Goal: Information Seeking & Learning: Learn about a topic

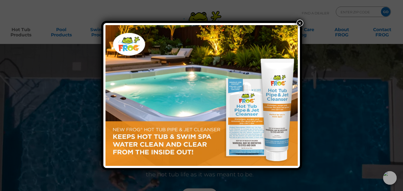
click at [298, 22] on button "×" at bounding box center [299, 23] width 7 height 7
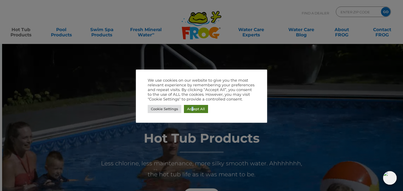
drag, startPoint x: 191, startPoint y: 113, endPoint x: 193, endPoint y: 109, distance: 4.6
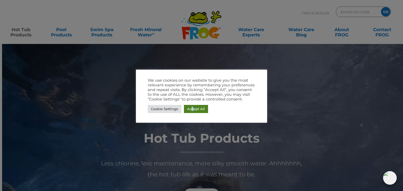
click at [193, 109] on link "Accept All" at bounding box center [196, 109] width 24 height 8
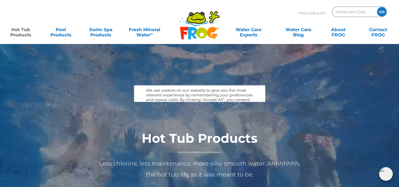
click at [193, 109] on div at bounding box center [201, 171] width 403 height 255
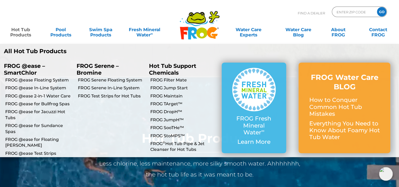
click at [22, 31] on link "Hot Tub Products" at bounding box center [20, 29] width 31 height 10
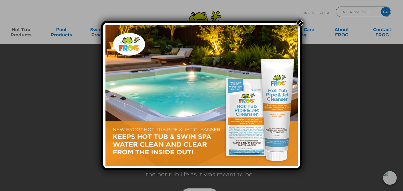
click at [299, 23] on button "×" at bounding box center [299, 23] width 7 height 7
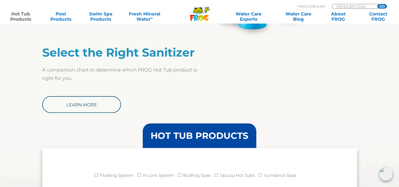
scroll to position [417, 0]
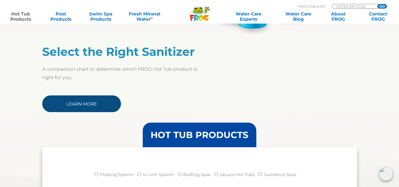
click at [75, 101] on link "Learn More" at bounding box center [81, 103] width 79 height 17
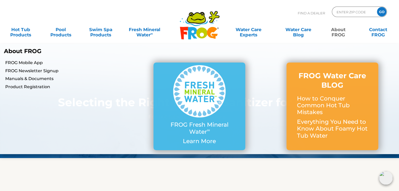
click at [339, 32] on link "About FROG" at bounding box center [338, 29] width 31 height 10
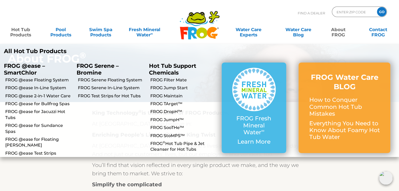
click at [22, 30] on link "Hot Tub Products" at bounding box center [20, 29] width 31 height 10
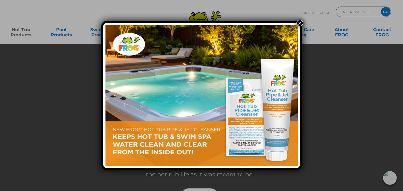
click at [300, 23] on button "×" at bounding box center [299, 23] width 7 height 7
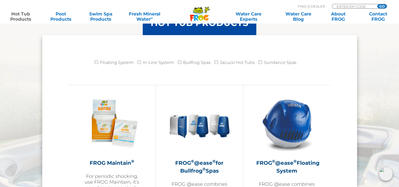
scroll to position [521, 0]
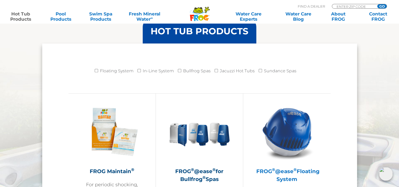
click at [296, 128] on img at bounding box center [287, 132] width 61 height 61
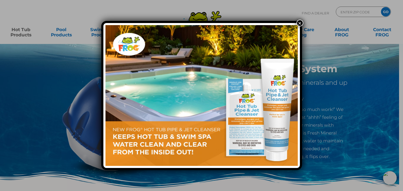
click at [299, 23] on button "×" at bounding box center [299, 23] width 7 height 7
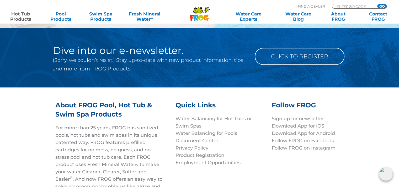
scroll to position [1753, 0]
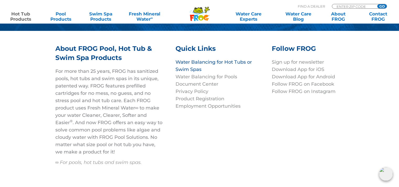
click at [193, 59] on link "Water Balancing for Hot Tubs or Swim Spas" at bounding box center [213, 65] width 76 height 13
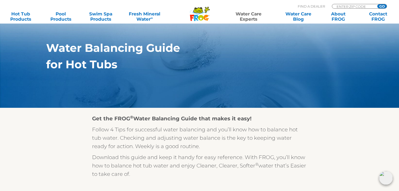
scroll to position [105, 0]
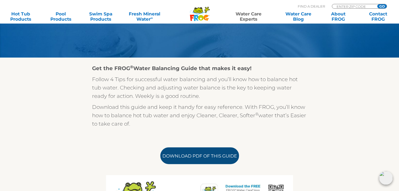
click at [185, 154] on link "Download PDF of this Guide" at bounding box center [199, 156] width 79 height 17
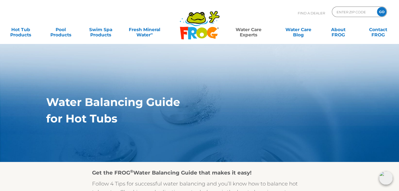
scroll to position [0, 0]
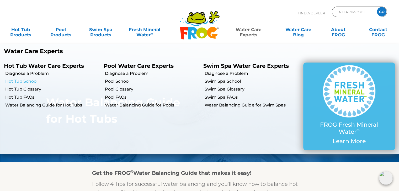
click at [26, 79] on link "Hot Tub School" at bounding box center [52, 82] width 94 height 6
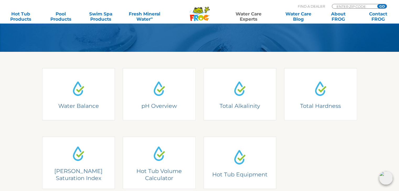
scroll to position [126, 0]
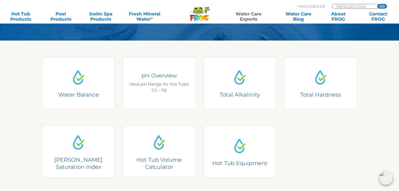
click at [157, 77] on h4 "pH Overview" at bounding box center [159, 75] width 65 height 7
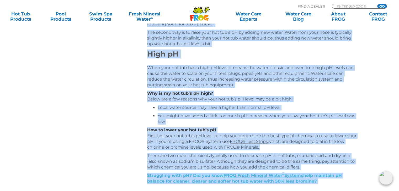
scroll to position [353, 0]
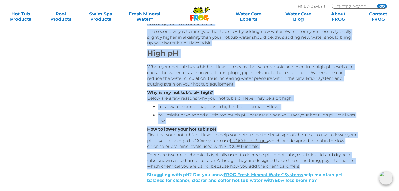
drag, startPoint x: 148, startPoint y: 100, endPoint x: 307, endPoint y: 166, distance: 172.5
copy div "Lorem iP Dolor sit Ame Cons: 5.1 – 2.3 Adipisc Eli Sed dO: Eius temp inc utl’e …"
click at [113, 74] on div "Table of Contents Understanding Hot Tub Water Balance Hot Tub pH Overview Total…" at bounding box center [199, 16] width 315 height 529
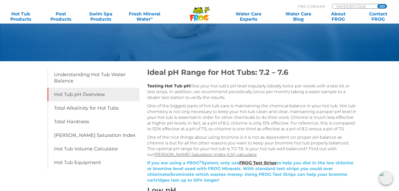
scroll to position [49, 0]
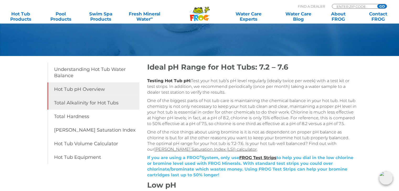
click at [94, 102] on link "Total Alkalinity for Hot Tubs" at bounding box center [93, 103] width 92 height 14
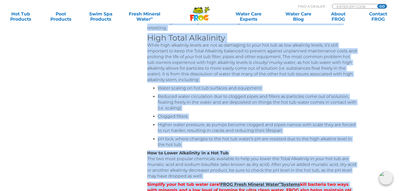
scroll to position [387, 0]
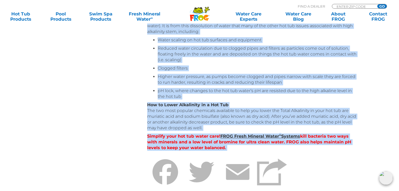
drag, startPoint x: 148, startPoint y: 112, endPoint x: 210, endPoint y: 127, distance: 64.6
copy div "Ideal Total Alkalinity Range for Hot Tubs: 80-120 Testing Hot Tub Alkalinity: T…"
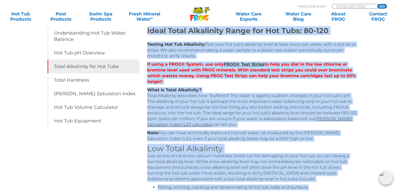
scroll to position [83, 0]
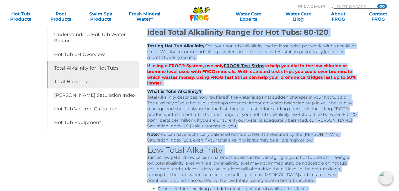
click at [66, 81] on link "Total Hardness" at bounding box center [93, 82] width 92 height 14
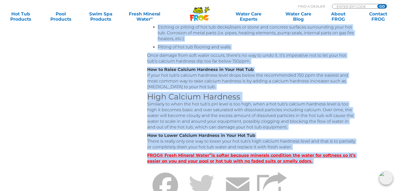
scroll to position [228, 0]
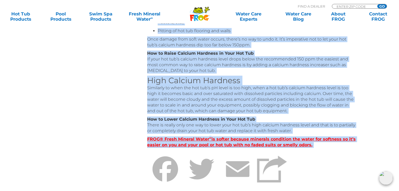
drag, startPoint x: 147, startPoint y: 115, endPoint x: 299, endPoint y: 131, distance: 152.8
click at [299, 131] on div "Ideal Total Hardness Range: 150-250 Testing Calcium Hardness: We recommend taki…" at bounding box center [252, 43] width 210 height 319
copy div "Lorem Ipsum Dolorsit Ametc: 686-595 Adipisc Elitsed Doeiusmo: Te incididun utla…"
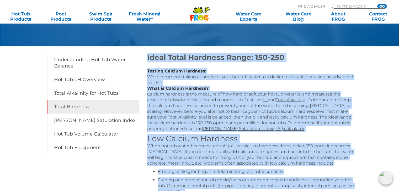
scroll to position [57, 0]
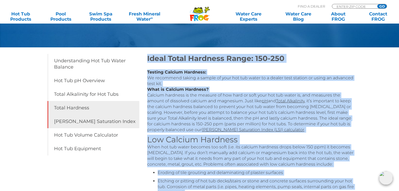
click at [79, 121] on link "[PERSON_NAME] Saturation Index" at bounding box center [93, 122] width 92 height 14
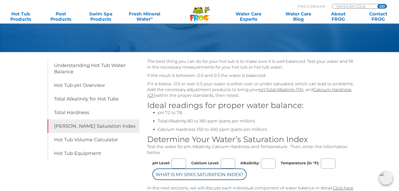
scroll to position [61, 0]
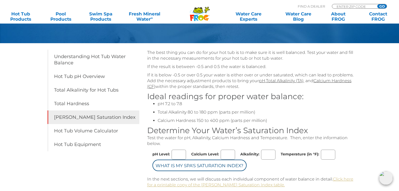
click at [340, 180] on link "Click here for a printable copy of the Langelier Saturation Index table." at bounding box center [250, 182] width 206 height 11
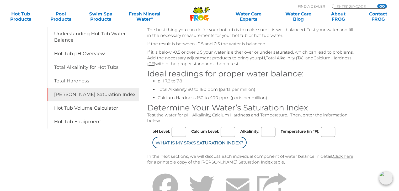
scroll to position [88, 0]
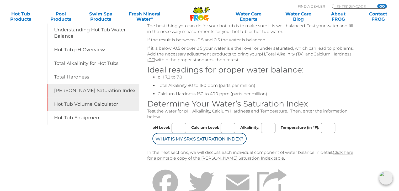
click at [94, 103] on link "Hot Tub Volume Calculator" at bounding box center [93, 105] width 92 height 14
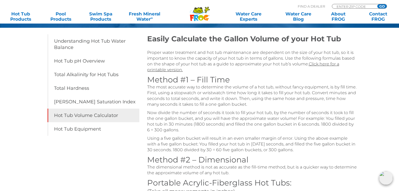
scroll to position [73, 0]
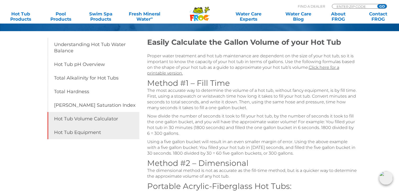
click at [76, 134] on link "Hot Tub Equipment" at bounding box center [93, 133] width 92 height 14
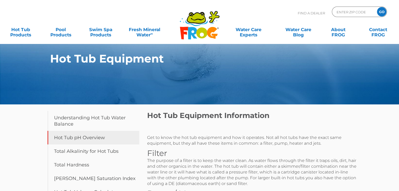
click at [71, 132] on link "Hot Tub pH Overview" at bounding box center [93, 138] width 92 height 14
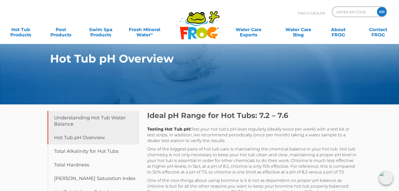
click at [90, 121] on link "Understanding Hot Tub Water Balance" at bounding box center [93, 121] width 92 height 20
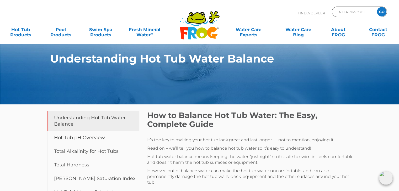
click at [147, 114] on h1 "How to Balance Hot Tub Water: The Easy, Complete Guide" at bounding box center [252, 120] width 210 height 18
click at [145, 115] on div "Table of Contents Understanding Hot Tub Water Balance Hot Tub pH Overview Total…" at bounding box center [94, 171] width 105 height 120
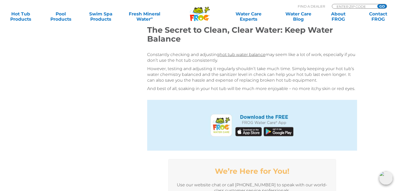
scroll to position [1104, 0]
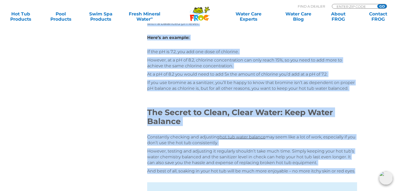
drag, startPoint x: 148, startPoint y: 116, endPoint x: 355, endPoint y: 162, distance: 212.0
copy div "How to Balance Hot Tub Water: The Easy, Complete Guide It’s the key to making y…"
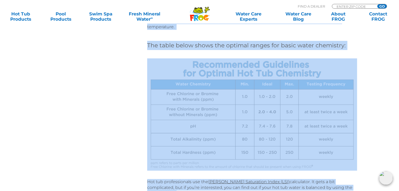
scroll to position [244, 0]
click at [275, 84] on img at bounding box center [252, 114] width 210 height 113
click at [192, 41] on h4 "The table below shows the optimal ranges for basic water chemistry:" at bounding box center [252, 44] width 210 height 9
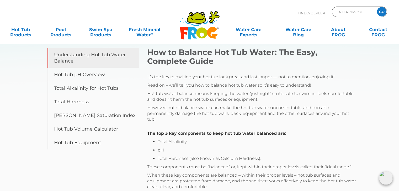
scroll to position [84, 0]
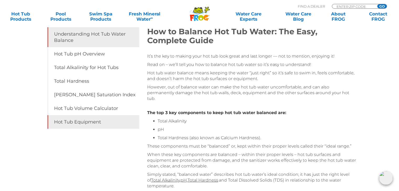
click at [72, 128] on link "Hot Tub Equipment" at bounding box center [93, 122] width 92 height 14
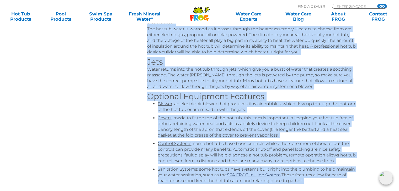
scroll to position [266, 0]
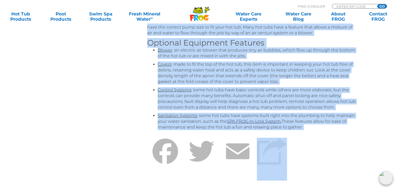
drag, startPoint x: 147, startPoint y: 115, endPoint x: 312, endPoint y: 128, distance: 165.2
click at [312, 128] on div "Hot Tub Equipment Information Get to know the hot tub equipment and how it oper…" at bounding box center [252, 15] width 210 height 340
copy div "Hot Tub Equipment Information Get to know the hot tub equipment and how it oper…"
